Goal: Task Accomplishment & Management: Complete application form

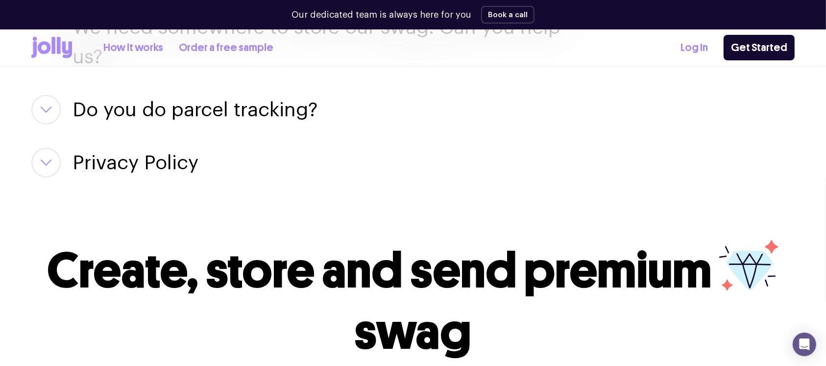
scroll to position [1989, 0]
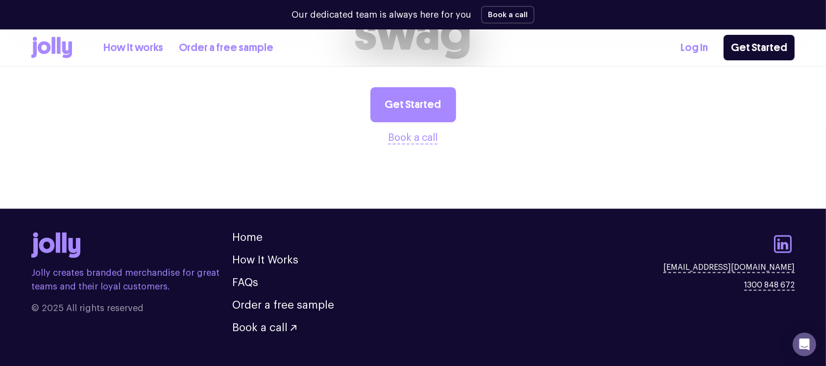
click at [52, 47] on icon at bounding box center [53, 45] width 4 height 17
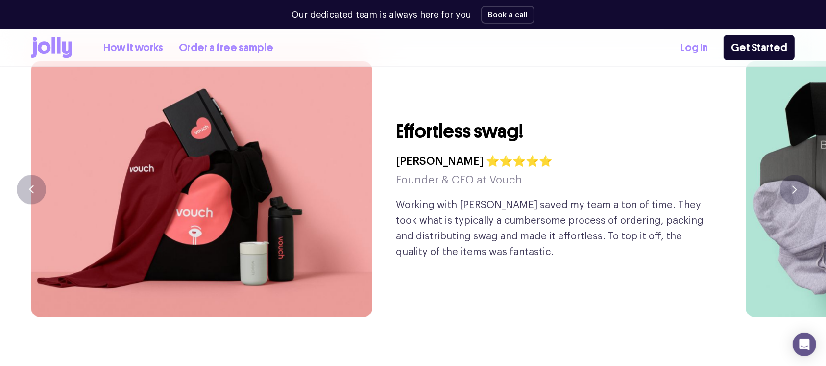
scroll to position [2352, 0]
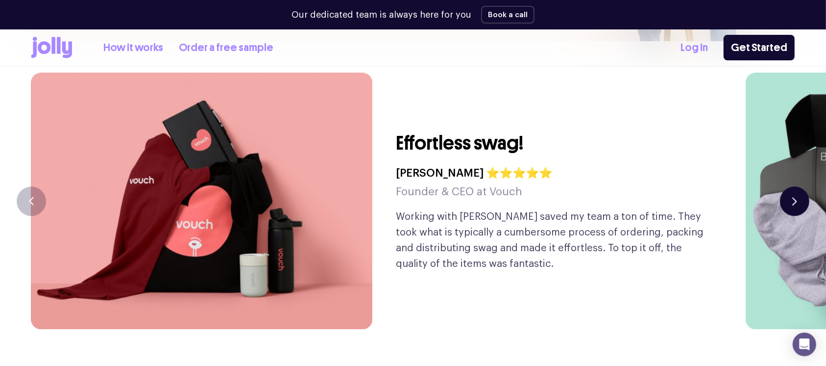
click at [800, 186] on button "button" at bounding box center [794, 200] width 29 height 29
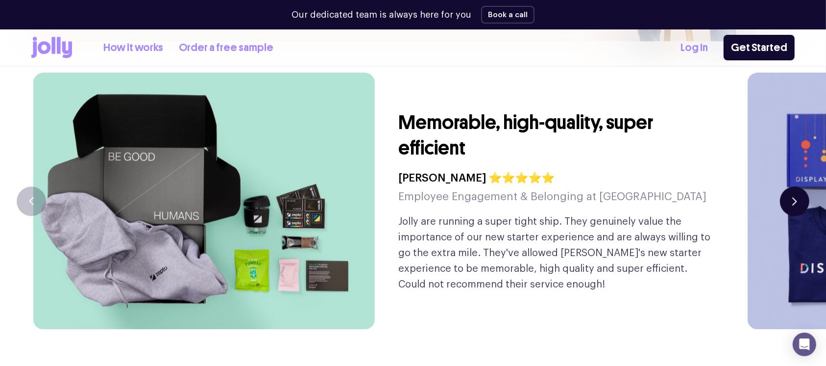
click at [800, 186] on button "button" at bounding box center [794, 200] width 29 height 29
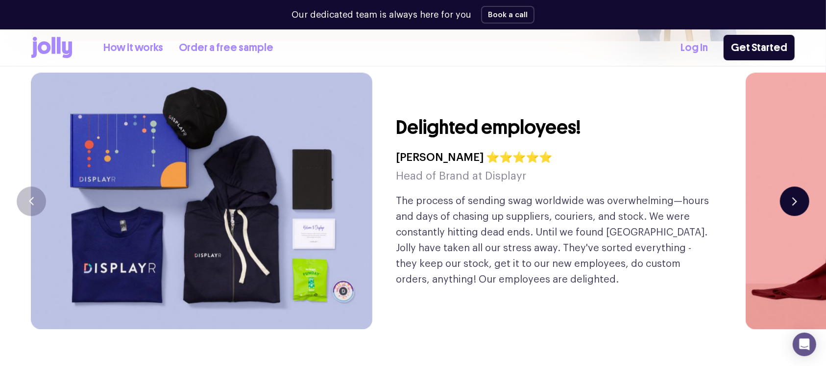
click at [800, 186] on button "button" at bounding box center [794, 200] width 29 height 29
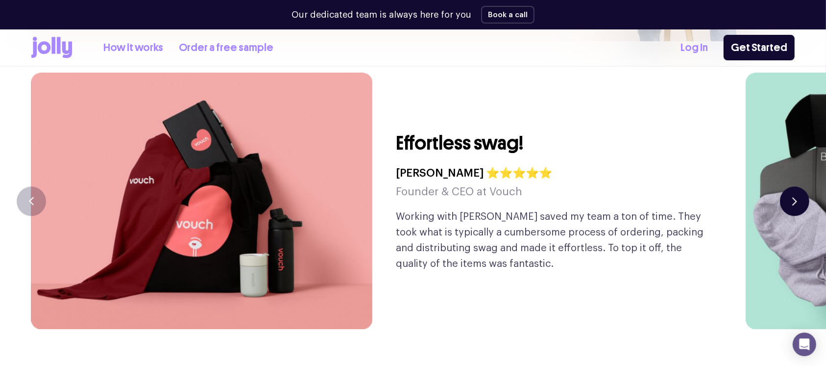
click at [800, 186] on button "button" at bounding box center [794, 200] width 29 height 29
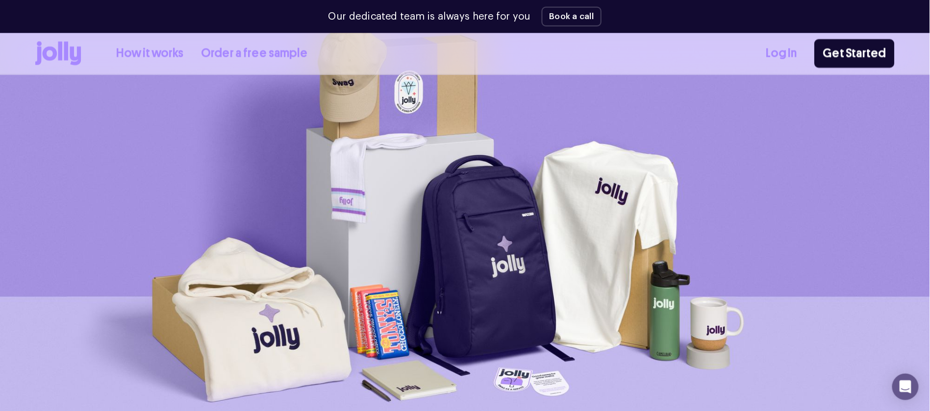
scroll to position [66, 0]
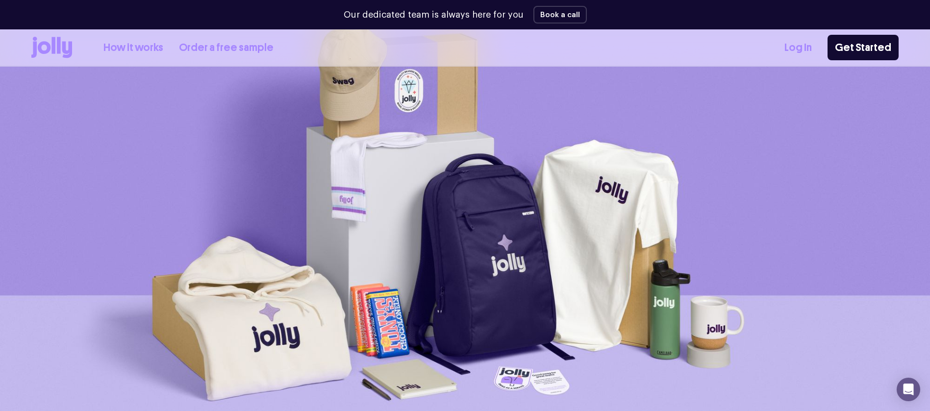
drag, startPoint x: 836, startPoint y: 1, endPoint x: 88, endPoint y: 183, distance: 769.1
click at [88, 183] on img at bounding box center [465, 232] width 930 height 440
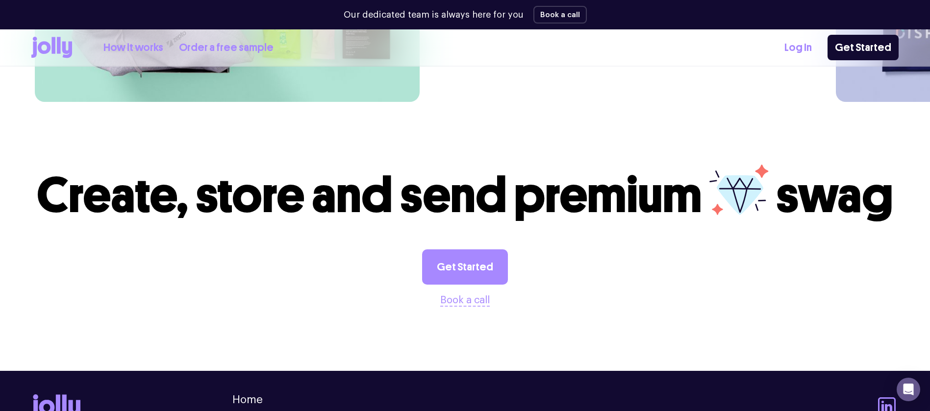
scroll to position [2471, 0]
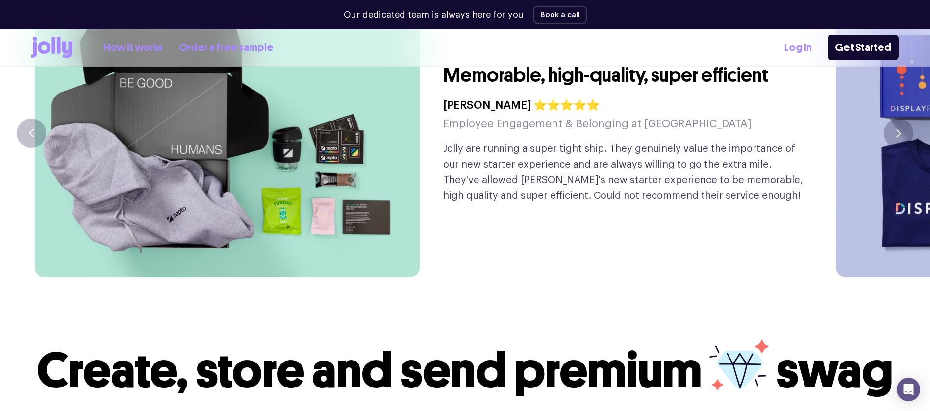
click at [220, 51] on link "Order a free sample" at bounding box center [226, 48] width 95 height 16
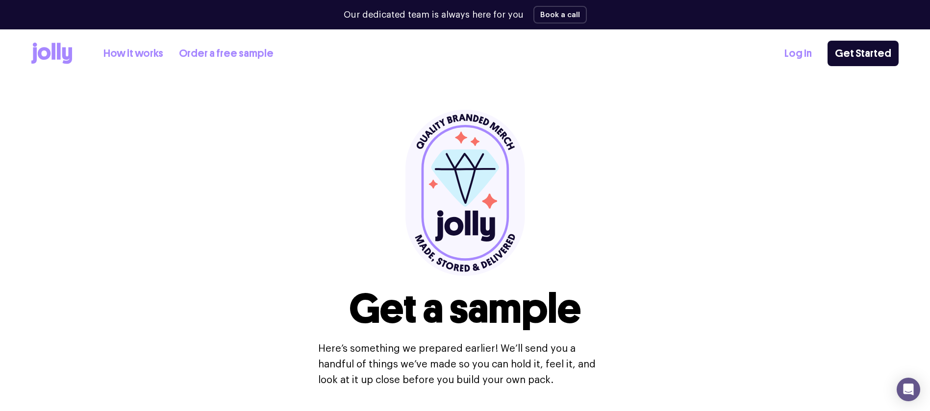
click at [36, 49] on icon at bounding box center [33, 56] width 5 height 16
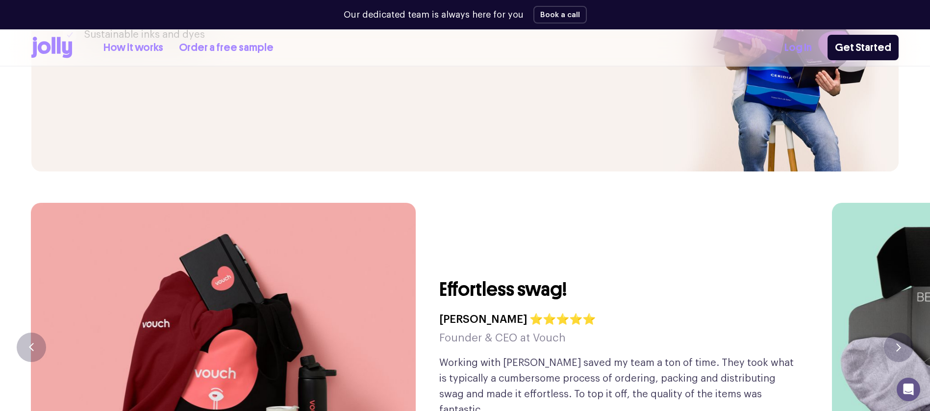
scroll to position [2766, 0]
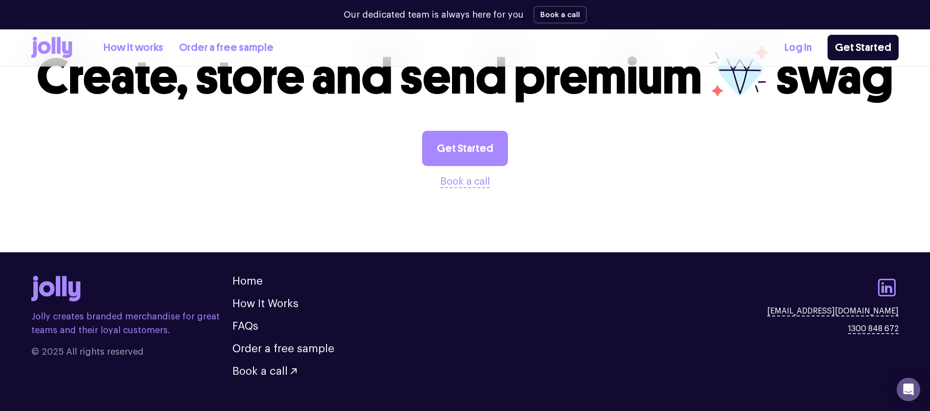
click at [802, 47] on link "Log In" at bounding box center [797, 48] width 27 height 16
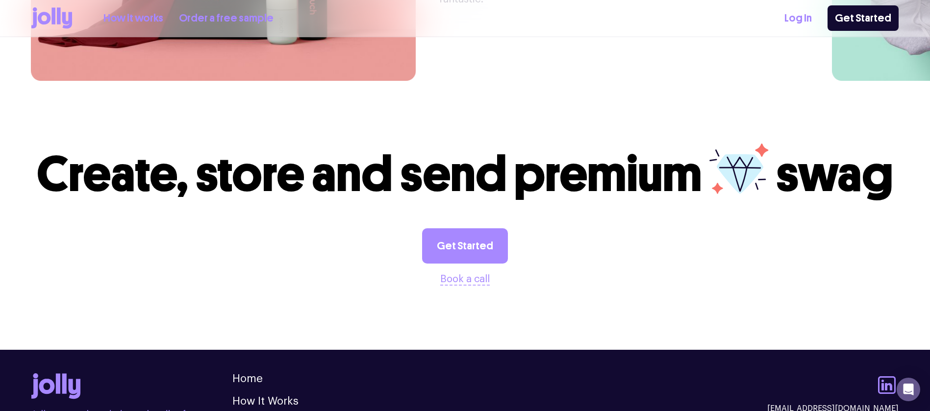
click at [871, 22] on link "Get Started" at bounding box center [862, 17] width 71 height 25
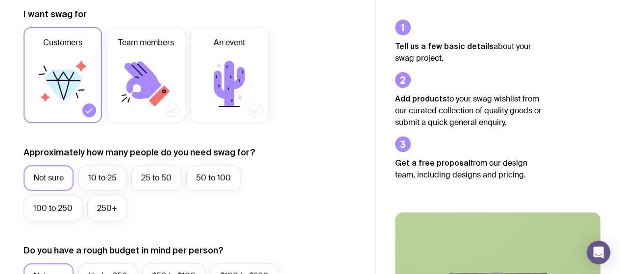
scroll to position [196, 0]
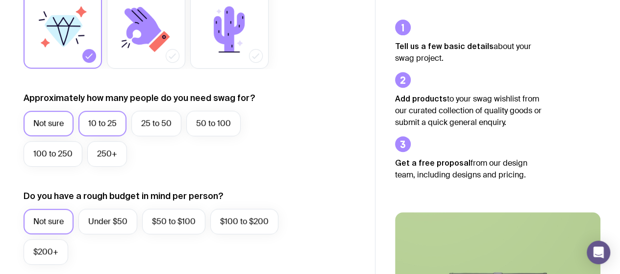
click at [104, 131] on label "10 to 25" at bounding box center [102, 123] width 48 height 25
click at [0, 0] on input "10 to 25" at bounding box center [0, 0] width 0 height 0
click at [118, 223] on label "Under $50" at bounding box center [107, 221] width 59 height 25
click at [0, 0] on input "Under $50" at bounding box center [0, 0] width 0 height 0
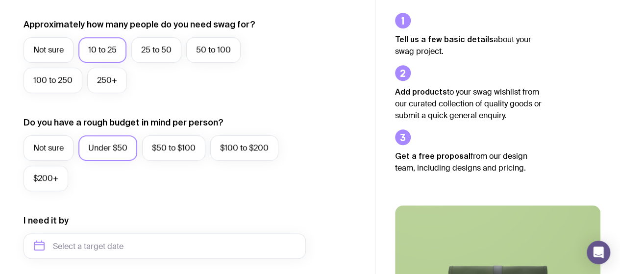
scroll to position [343, 0]
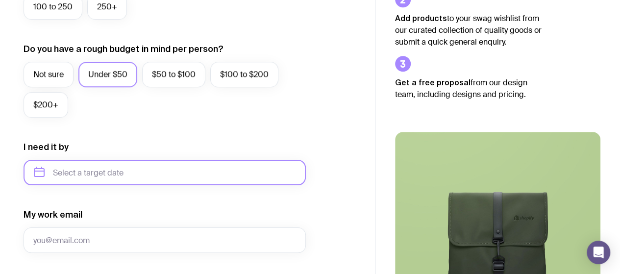
click at [113, 175] on input "text" at bounding box center [165, 172] width 282 height 25
click at [247, 135] on form "I want swag for Customers Team members An event Approximately how many people d…" at bounding box center [165, 127] width 282 height 640
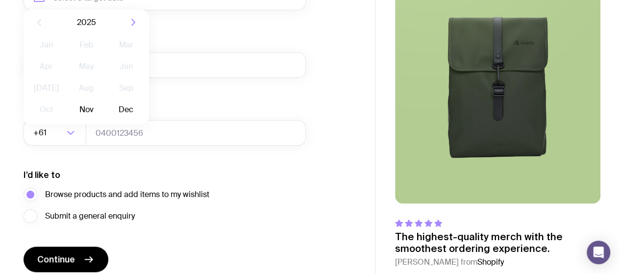
scroll to position [539, 0]
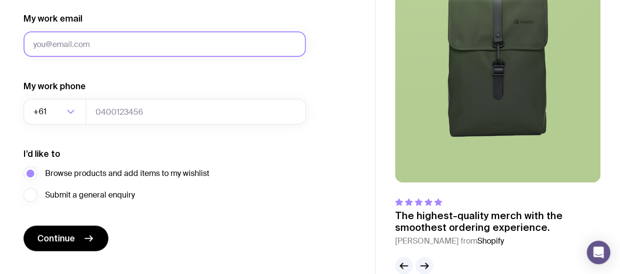
click at [139, 51] on input "My work email" at bounding box center [165, 43] width 282 height 25
type input "karen@sendjolly.com.au"
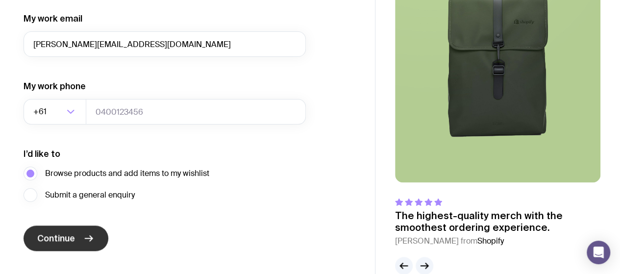
click at [86, 231] on button "Continue" at bounding box center [66, 237] width 85 height 25
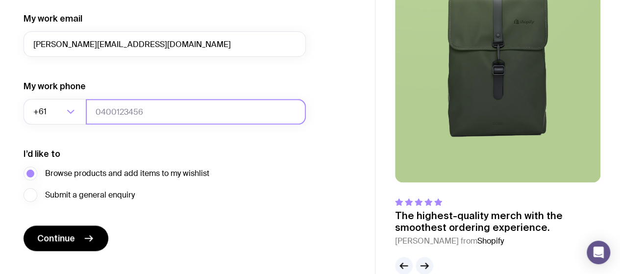
click at [139, 110] on input "tel" at bounding box center [196, 111] width 220 height 25
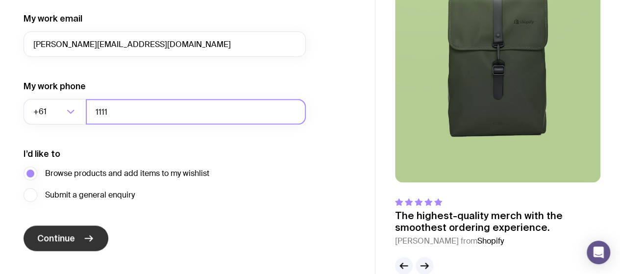
type input "1111"
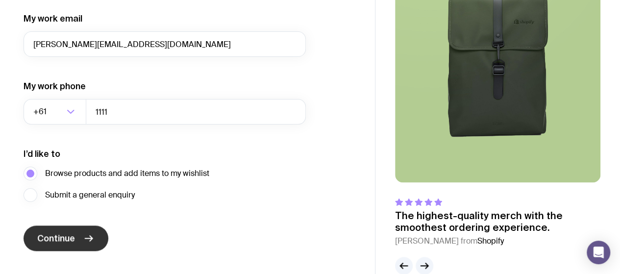
click at [83, 244] on button "Continue" at bounding box center [66, 237] width 85 height 25
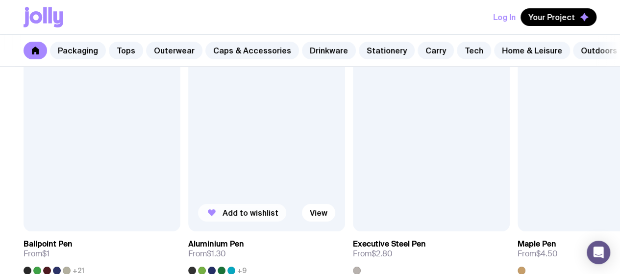
scroll to position [1911, 0]
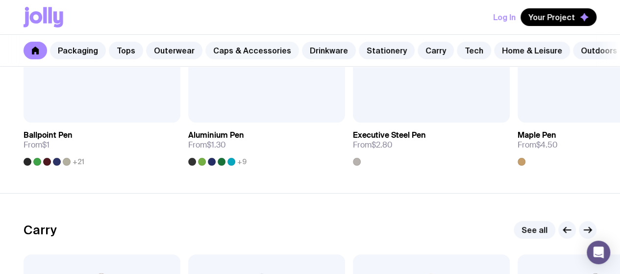
click at [258, 49] on link "Caps & Accessories" at bounding box center [252, 51] width 94 height 18
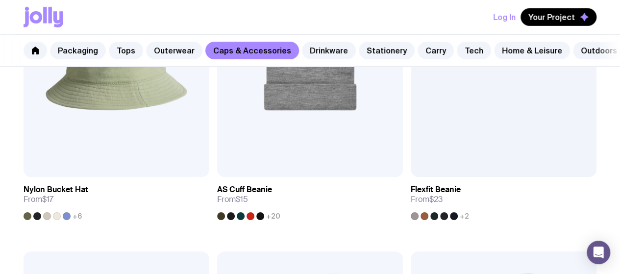
scroll to position [1559, 0]
